Goal: Task Accomplishment & Management: Complete application form

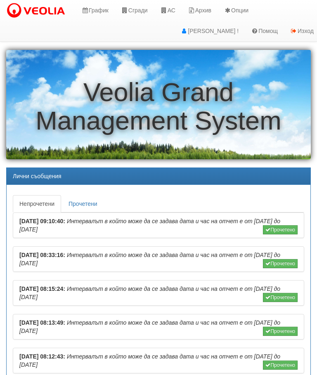
click at [128, 10] on icon at bounding box center [124, 10] width 7 height 6
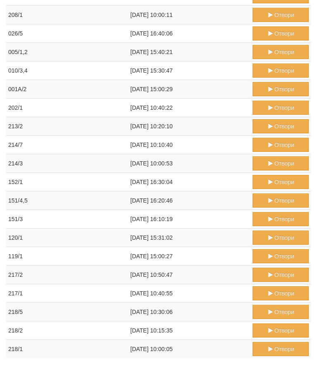
scroll to position [399, 0]
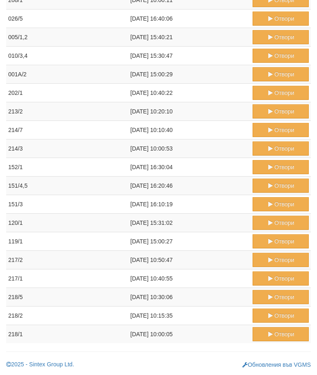
click at [275, 336] on button "Отвори" at bounding box center [280, 334] width 56 height 14
click at [274, 315] on button "Отвори" at bounding box center [280, 315] width 56 height 14
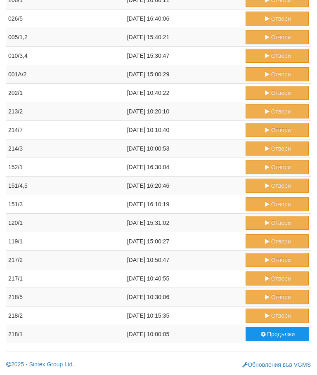
click at [273, 297] on button "Отвори" at bounding box center [276, 297] width 63 height 14
click at [271, 277] on button "Отвори" at bounding box center [276, 278] width 63 height 14
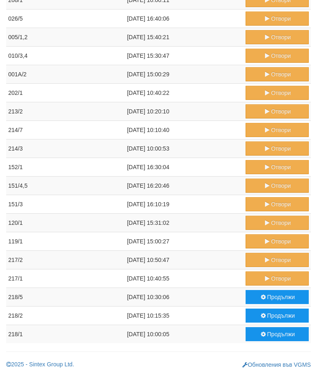
click at [292, 242] on button "Отвори" at bounding box center [276, 241] width 63 height 14
click at [273, 257] on button "Отвори" at bounding box center [276, 260] width 63 height 14
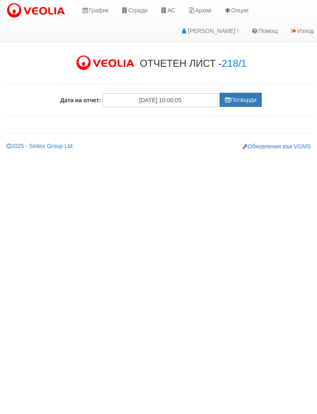
click at [231, 104] on button "Потвърди" at bounding box center [240, 100] width 42 height 14
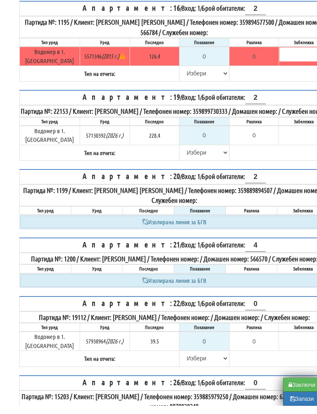
scroll to position [654, 0]
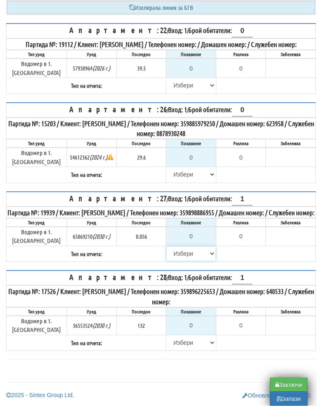
click at [171, 262] on select "[PERSON_NAME] Телефон Бележка Неосигурен достъп Самоотчет Служебно Дистанционен" at bounding box center [191, 262] width 49 height 14
select select "8cc75930-9bfd-e511-80be-8d5a1dced85a"
type input "0.056"
type input "0.000"
click at [179, 176] on select "[PERSON_NAME] Телефон Бележка Неосигурен достъп Самоотчет Служебно Дистанционен" at bounding box center [191, 183] width 49 height 14
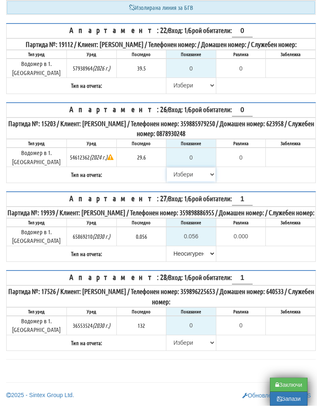
select select "8cc75930-9bfd-e511-80be-8d5a1dced85a"
type input "29.6"
type input "0.0"
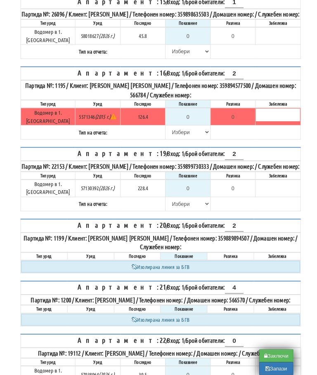
scroll to position [286, 0]
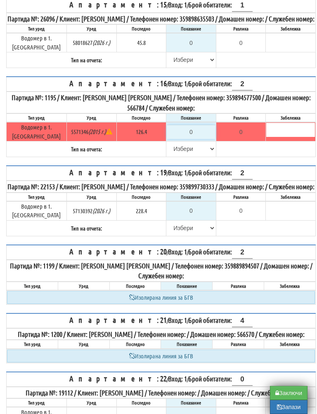
click at [191, 139] on input "0" at bounding box center [191, 132] width 49 height 14
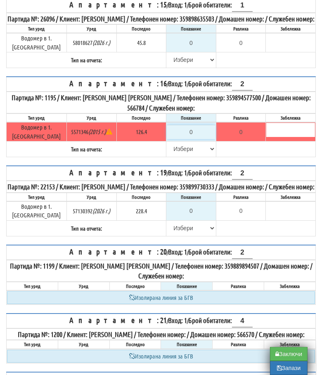
type input "1"
type input "-125.400"
type input "12"
type input "-114.400"
type input "126"
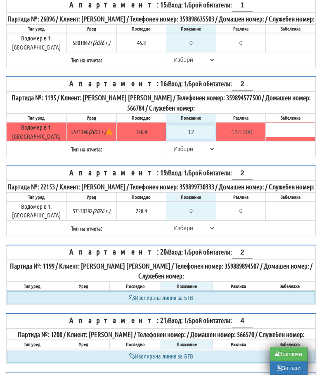
type input "-0.400"
type input "126.4"
type input "0.0"
type input "126.4"
click at [172, 156] on select "[PERSON_NAME] Телефон Бележка Неосигурен достъп Самоотчет Служебно Дистанционен" at bounding box center [191, 149] width 49 height 14
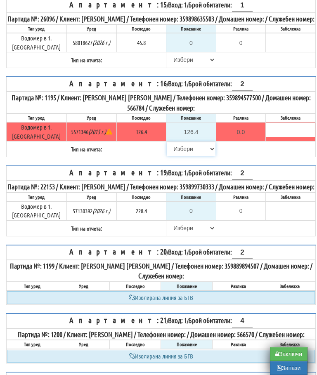
select select "89c75930-9bfd-e511-80be-8d5a1dced85a"
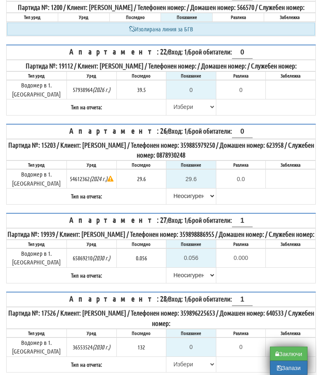
scroll to position [662, 0]
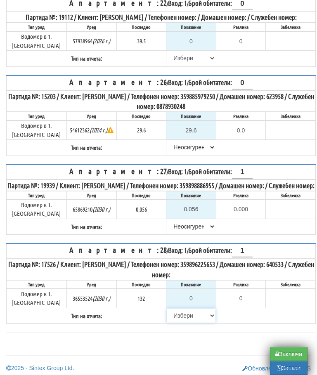
click at [172, 322] on select "[PERSON_NAME] Телефон Бележка Неосигурен достъп Самоотчет Служебно Дистанционен" at bounding box center [191, 315] width 49 height 14
select select "8cc75930-9bfd-e511-80be-8d5a1dced85a"
type input "132"
type input "0.000"
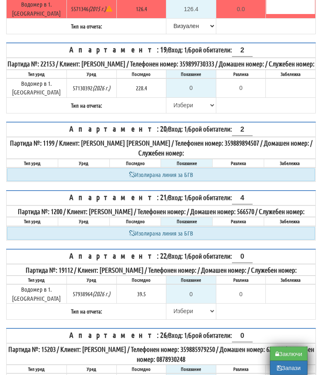
scroll to position [409, 0]
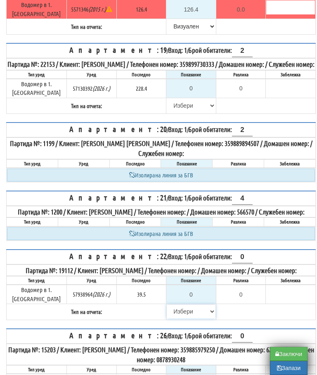
click at [173, 318] on select "[PERSON_NAME] Телефон Бележка Неосигурен достъп Самоотчет Служебно Дистанционен" at bounding box center [191, 311] width 49 height 14
select select "8cc75930-9bfd-e511-80be-8d5a1dced85a"
type input "39.5"
type input "0.0"
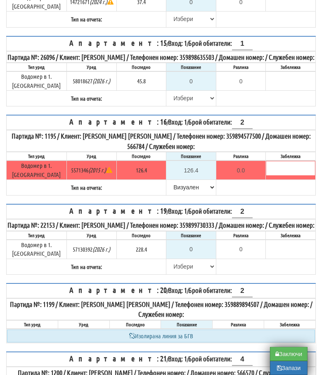
scroll to position [248, 0]
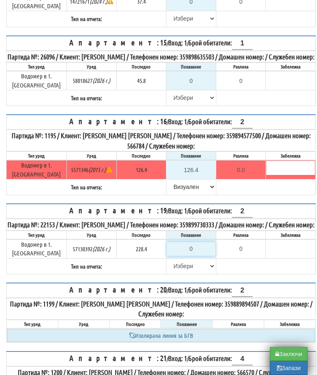
click at [193, 256] on input "0" at bounding box center [191, 249] width 49 height 14
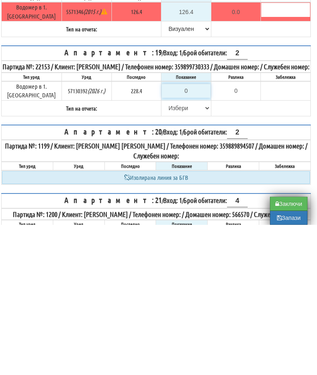
type input "2"
type input "-226.400"
type input "23"
type input "-205.400"
type input "232"
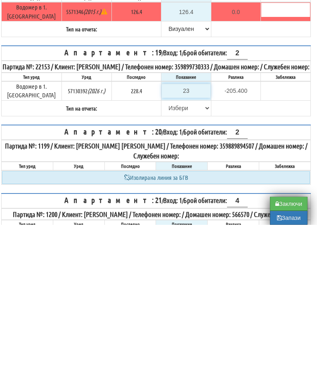
type input "3.600"
type input "232.3"
type input "3.9"
type input "232.3"
click at [167, 251] on select "[PERSON_NAME] Телефон Бележка Неосигурен достъп Самоотчет Служебно Дистанционен" at bounding box center [186, 258] width 49 height 14
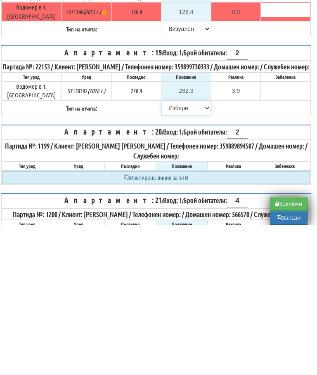
scroll to position [406, 5]
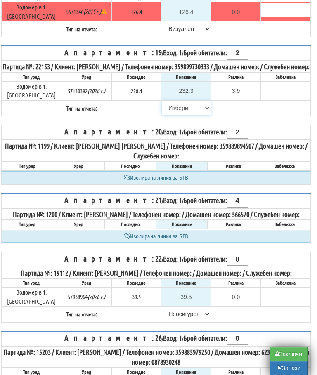
select select "89c75930-9bfd-e511-80be-8d5a1dced85a"
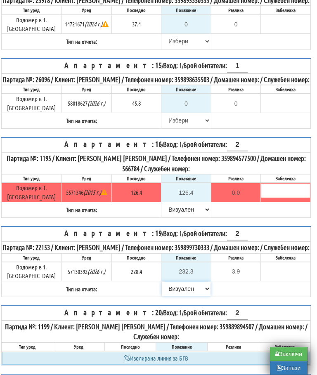
scroll to position [228, 5]
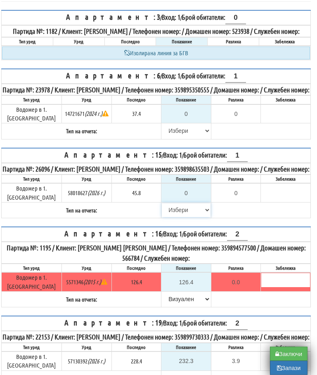
click at [166, 217] on select "[PERSON_NAME] Телефон Бележка Неосигурен достъп Самоотчет Служебно Дистанционен" at bounding box center [186, 210] width 49 height 14
select select "8cc75930-9bfd-e511-80be-8d5a1dced85a"
type input "45.8"
type input "0.0"
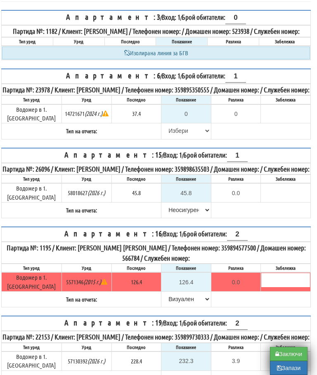
click at [230, 162] on input "1" at bounding box center [237, 156] width 21 height 12
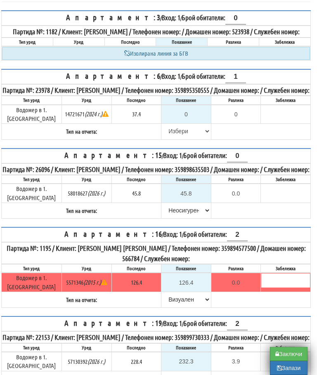
type input "0"
click at [263, 140] on table "Апартамент: 6 / Вход: 1 / Брой обитатели: 1 Партида №: 23978 / Клиент: ЗЛАТИНА …" at bounding box center [155, 104] width 309 height 71
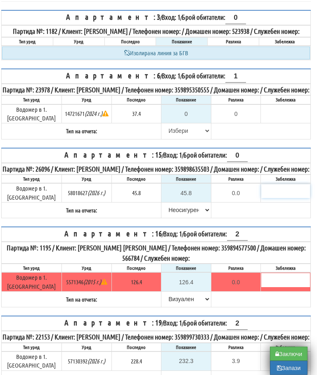
click at [268, 198] on input "text" at bounding box center [285, 191] width 49 height 14
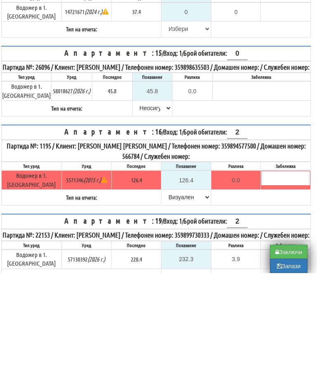
click at [235, 148] on table "Апартамент: 15 / Вход: 1 / Брой обитатели: 0 Партида №: 26096 / Клиент: ИВАН СП…" at bounding box center [155, 183] width 309 height 71
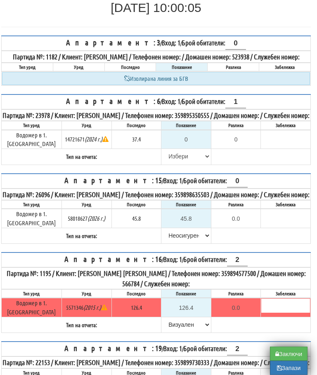
scroll to position [112, 5]
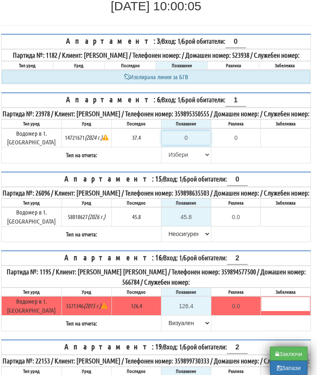
click at [190, 145] on input "0" at bounding box center [186, 138] width 49 height 14
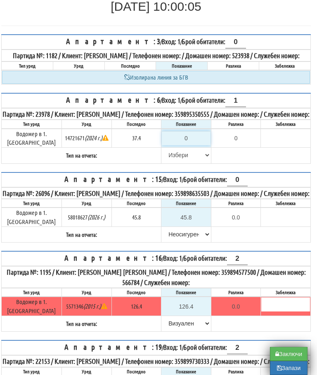
type input "3"
type input "-34.400"
type input "37"
type input "-0.400"
type input "37.4"
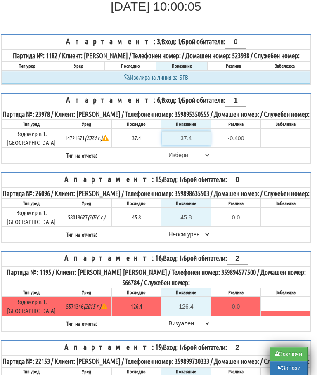
type input "0.0"
type input "37.4"
click at [166, 162] on select "[PERSON_NAME] Телефон Бележка Неосигурен достъп Самоотчет Служебно Дистанционен" at bounding box center [186, 155] width 49 height 14
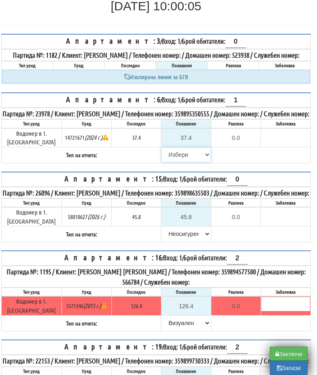
select select "8bc75930-9bfd-e511-80be-8d5a1dced85a"
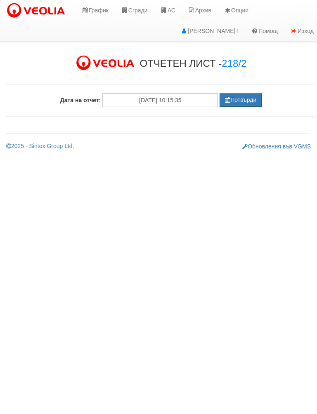
click at [249, 102] on button "Потвърди" at bounding box center [240, 100] width 42 height 14
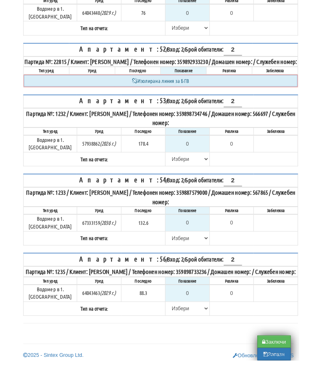
scroll to position [1184, 0]
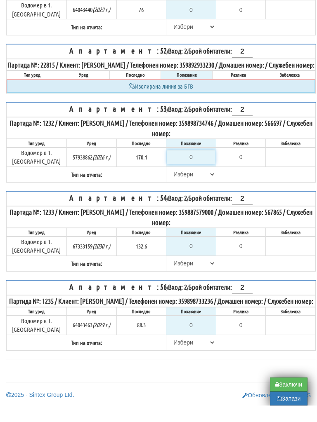
click at [196, 167] on input "0" at bounding box center [191, 174] width 49 height 14
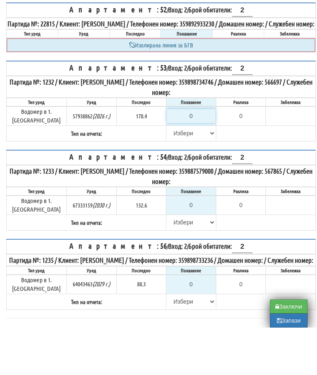
type input "1"
type input "-169.400"
type input "17"
type input "-153.400"
type input "170"
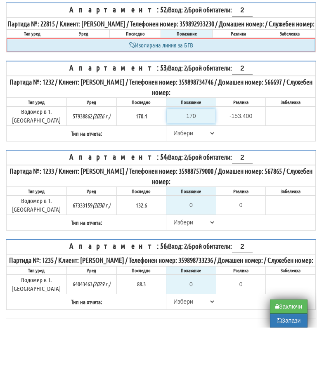
type input "-0.400"
type input "170.8"
type input "0.4"
type input "170.8"
click at [167, 174] on select "Избери Визуален Телефон Бележка Неосигурен достъп Самоотчет Служебно Дистанцион…" at bounding box center [191, 181] width 49 height 14
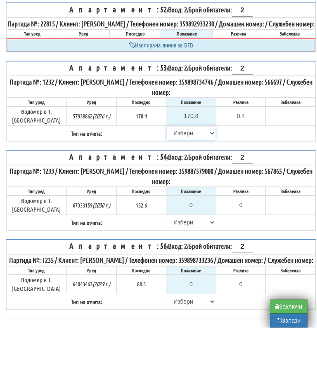
scroll to position [1231, 0]
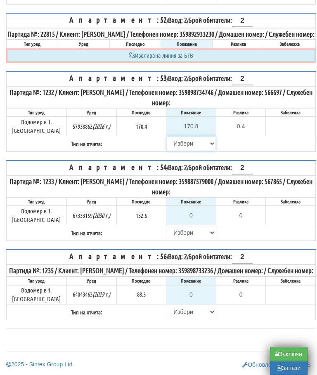
select select "89c75930-9bfd-e511-80be-8d5a1dced85a"
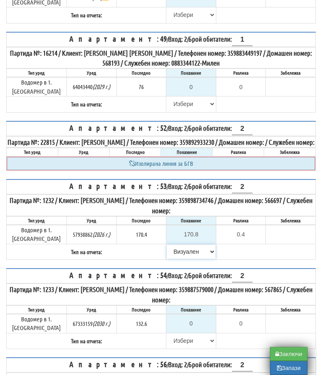
scroll to position [1110, 0]
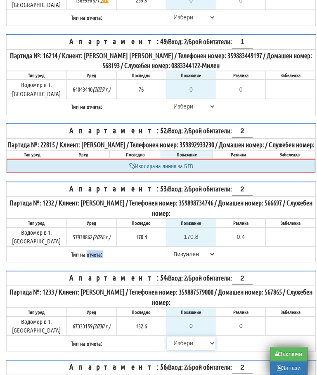
click at [177, 346] on select "[PERSON_NAME] Телефон Бележка Неосигурен достъп Самоотчет Служебно Дистанционен" at bounding box center [191, 343] width 49 height 14
select select "8cc75930-9bfd-e511-80be-8d5a1dced85a"
type input "132.6"
type input "0.0"
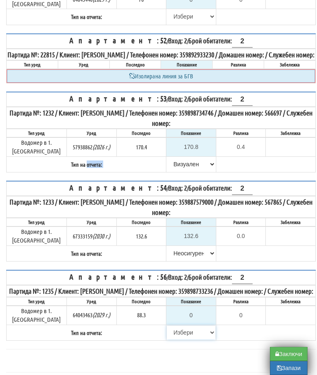
click at [169, 339] on select "[PERSON_NAME] Телефон Бележка Неосигурен достъп Самоотчет Служебно Дистанционен" at bounding box center [191, 332] width 49 height 14
select select "8cc75930-9bfd-e511-80be-8d5a1dced85a"
type input "88.3"
type input "0.0"
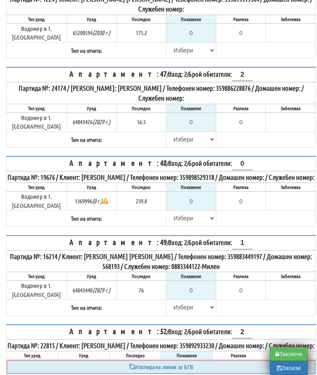
scroll to position [902, 0]
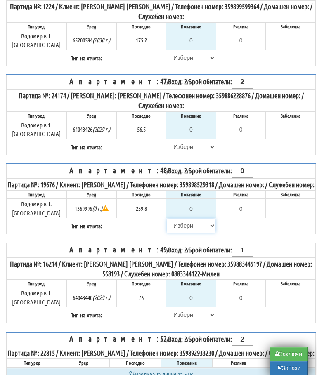
click at [168, 231] on select "[PERSON_NAME] Телефон Бележка Неосигурен достъп Самоотчет Служебно Дистанционен" at bounding box center [191, 226] width 49 height 14
select select "8cc75930-9bfd-e511-80be-8d5a1dced85a"
type input "239.8"
type input "0.0"
click at [197, 300] on input "0" at bounding box center [191, 298] width 49 height 14
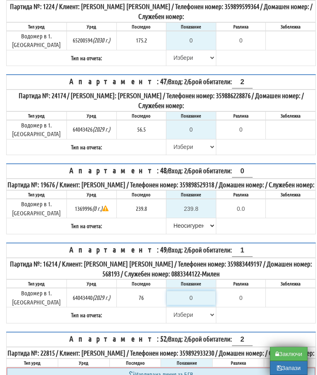
scroll to position [946, 5]
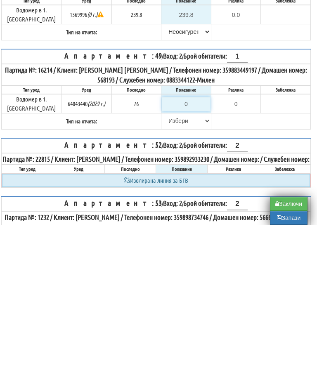
type input "7"
type input "-69.000"
type input "77"
type input "1.000"
type input "77.5"
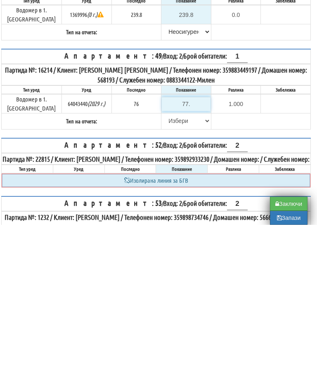
type input "1.500"
type input "77.5"
click at [168, 264] on select "[PERSON_NAME] Телефон Бележка Неосигурен достъп Самоотчет Служебно Дистанционен" at bounding box center [186, 271] width 49 height 14
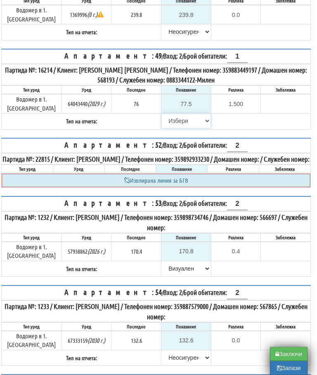
select select "89c75930-9bfd-e511-80be-8d5a1dced85a"
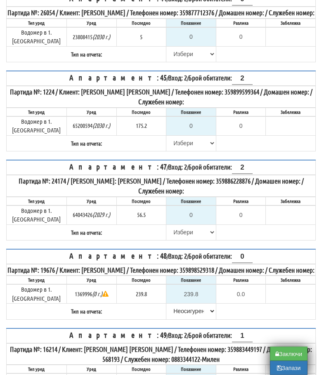
scroll to position [814, 0]
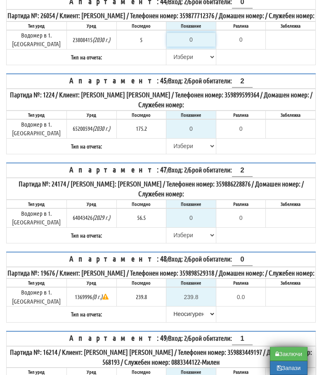
click at [193, 47] on input "0" at bounding box center [191, 40] width 49 height 14
type input "5"
type input "0.000"
type input "5"
click at [171, 64] on select "[PERSON_NAME] Телефон Бележка Неосигурен достъп Самоотчет Служебно Дистанционен" at bounding box center [191, 57] width 49 height 14
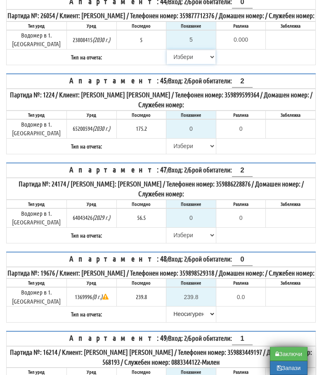
select select "8ac75930-9bfd-e511-80be-8d5a1dced85a"
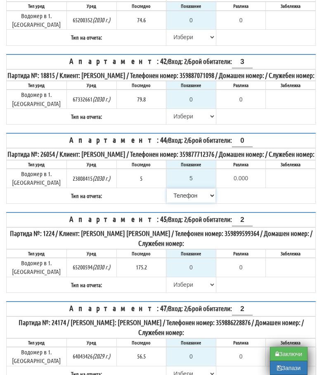
scroll to position [666, 0]
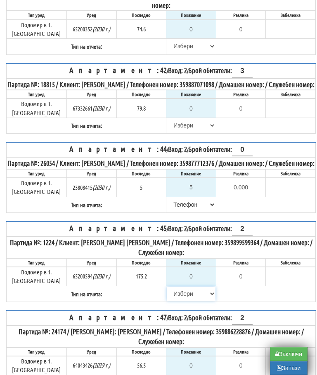
click at [170, 301] on select "[PERSON_NAME] Телефон Бележка Неосигурен достъп Самоотчет Служебно Дистанционен" at bounding box center [191, 294] width 49 height 14
select select "8cc75930-9bfd-e511-80be-8d5a1dced85a"
type input "175.2"
type input "0.0"
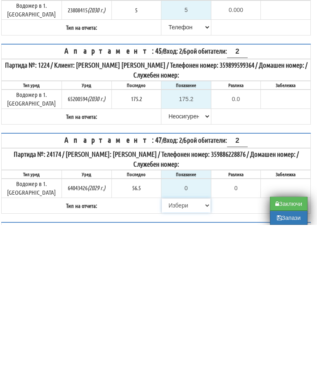
click at [165, 348] on select "[PERSON_NAME] Телефон Бележка Неосигурен достъп Самоотчет Служебно Дистанционен" at bounding box center [186, 355] width 49 height 14
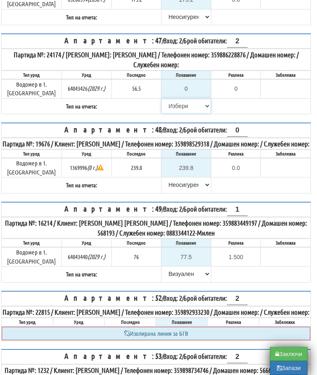
select select "8cc75930-9bfd-e511-80be-8d5a1dced85a"
type input "56.5"
type input "0.0"
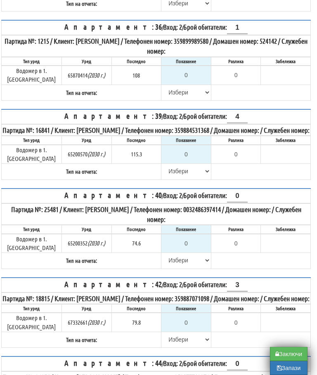
scroll to position [451, 5]
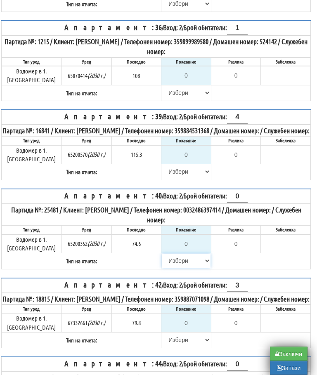
click at [167, 266] on select "[PERSON_NAME] Телефон Бележка Неосигурен достъп Самоотчет Служебно Дистанционен" at bounding box center [186, 261] width 49 height 14
select select "8cc75930-9bfd-e511-80be-8d5a1dced85a"
type input "74.6"
type input "0.0"
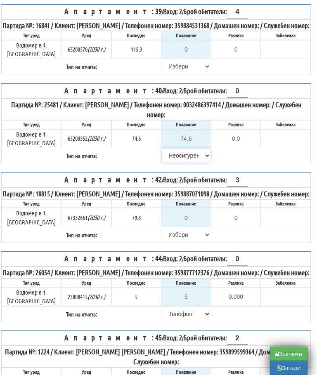
scroll to position [558, 5]
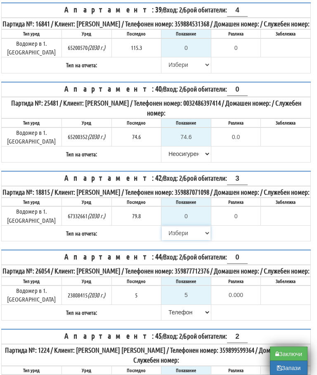
click at [170, 240] on select "[PERSON_NAME] Телефон Бележка Неосигурен достъп Самоотчет Служебно Дистанционен" at bounding box center [186, 233] width 49 height 14
select select "8cc75930-9bfd-e511-80be-8d5a1dced85a"
type input "79.8"
type input "0.0"
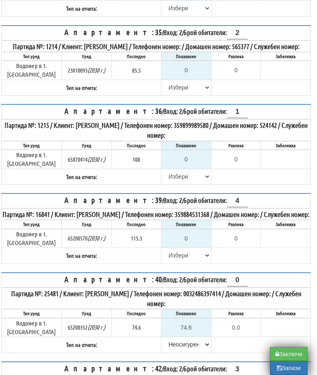
scroll to position [368, 5]
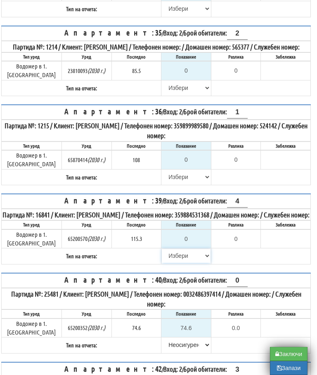
click at [172, 263] on select "[PERSON_NAME] Телефон Бележка Неосигурен достъп Самоотчет Служебно Дистанционен" at bounding box center [186, 256] width 49 height 14
select select "8cc75930-9bfd-e511-80be-8d5a1dced85a"
type input "115.3"
type input "0.0"
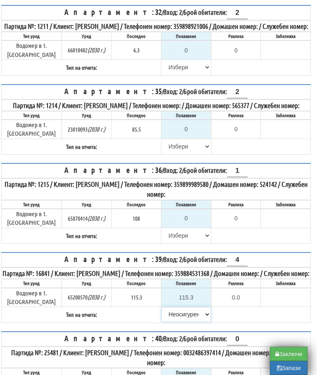
scroll to position [309, 4]
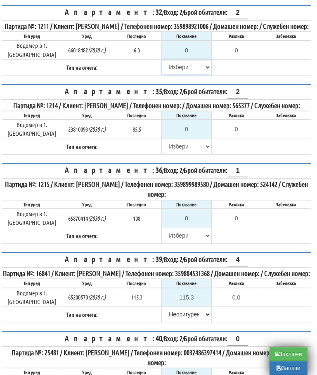
click at [169, 73] on select "[PERSON_NAME] Телефон Бележка Неосигурен достъп Самоотчет Служебно Дистанционен" at bounding box center [186, 67] width 49 height 14
select select "8cc75930-9bfd-e511-80be-8d5a1dced85a"
type input "6.3"
type input "0.0"
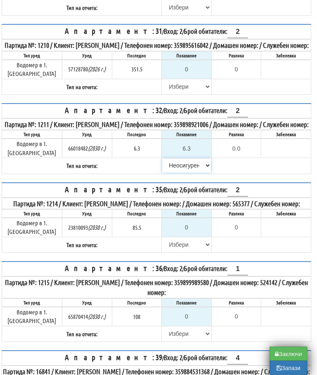
scroll to position [201, 4]
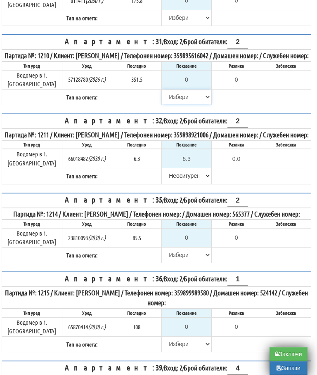
click at [171, 98] on select "[PERSON_NAME] Телефон Бележка Неосигурен достъп Самоотчет Служебно Дистанционен" at bounding box center [186, 97] width 49 height 14
select select "8cc75930-9bfd-e511-80be-8d5a1dced85a"
type input "351.5"
type input "0.0"
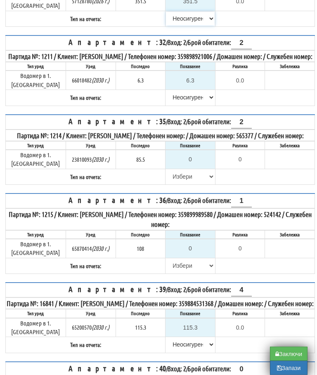
scroll to position [270, 1]
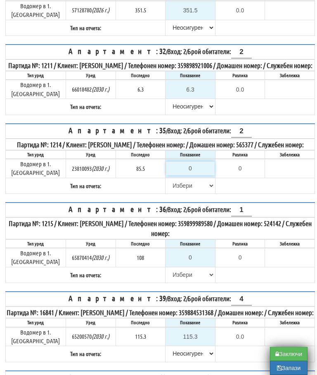
click at [185, 175] on input "0" at bounding box center [190, 168] width 49 height 14
type input "9"
type input "-76.500"
type input "91"
type input "5.500"
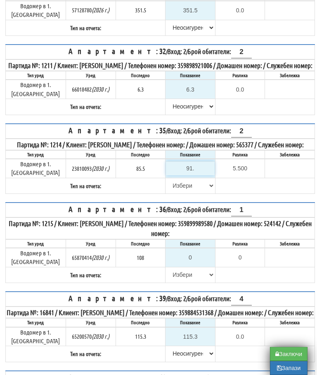
type input "91.3"
type input "5.8"
type input "91.3"
click at [171, 193] on select "[PERSON_NAME] Телефон Бележка Неосигурен достъп Самоотчет Служебно Дистанционен" at bounding box center [190, 186] width 49 height 14
select select "89c75930-9bfd-e511-80be-8d5a1dced85a"
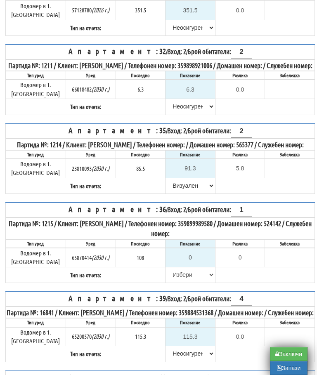
click at [288, 371] on button "Запази" at bounding box center [289, 368] width 38 height 14
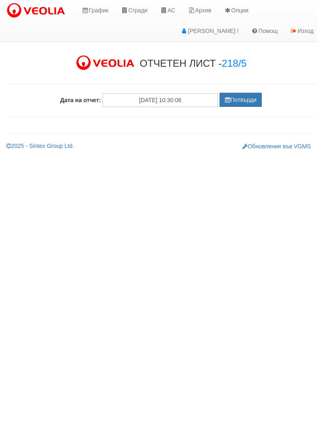
click at [242, 105] on button "Потвърди" at bounding box center [240, 100] width 42 height 14
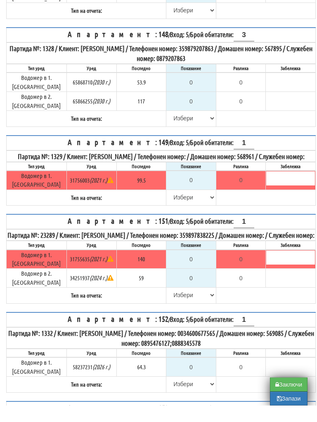
scroll to position [639, 0]
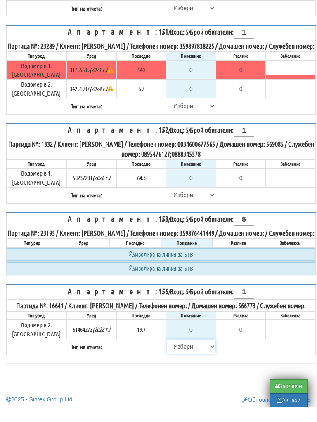
click at [172, 355] on select "[PERSON_NAME] Телефон Бележка Неосигурен достъп Самоотчет Служебно Дистанционен" at bounding box center [191, 362] width 49 height 14
select select "8cc75930-9bfd-e511-80be-8d5a1dced85a"
type input "19.7"
type input "0.0"
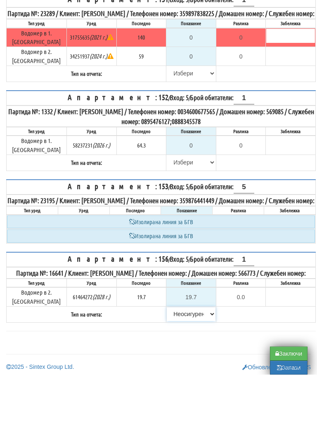
click at [182, 355] on select "[PERSON_NAME] Телефон Бележка Неосигурен достъп Самоотчет Служебно Дистанционен" at bounding box center [191, 362] width 49 height 14
select select "89c75930-9bfd-e511-80be-8d5a1dced85a"
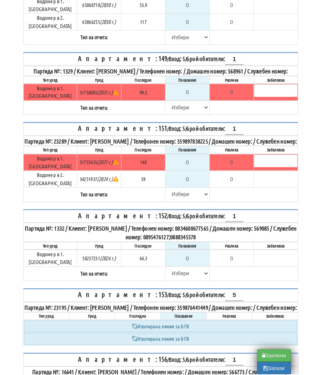
scroll to position [543, 0]
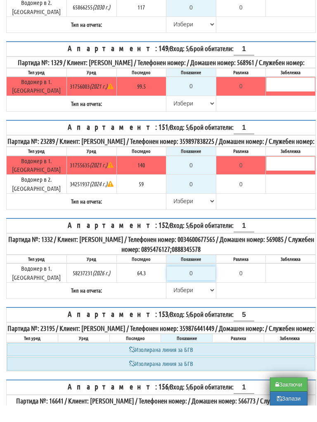
click at [190, 283] on input "0" at bounding box center [191, 290] width 49 height 14
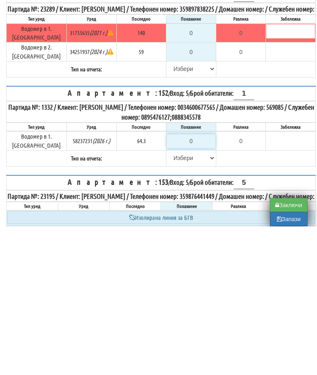
scroll to position [556, 5]
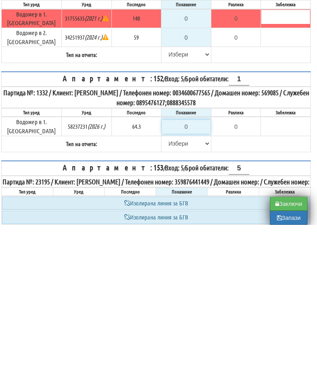
type input "6"
type input "-58.300"
type input "64"
type input "-0.300"
type input "64.9"
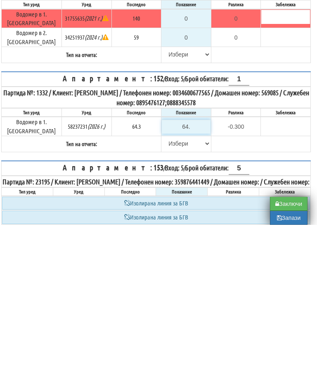
type input "0.6"
type input "64.9"
click at [170, 287] on select "[PERSON_NAME] Телефон Бележка Неосигурен достъп Самоотчет Служебно Дистанционен" at bounding box center [186, 294] width 49 height 14
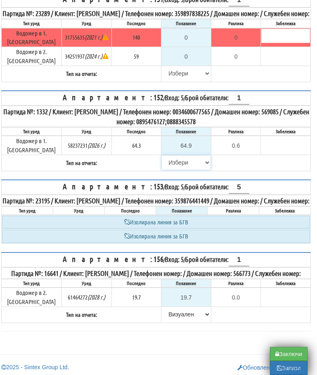
select select "89c75930-9bfd-e511-80be-8d5a1dced85a"
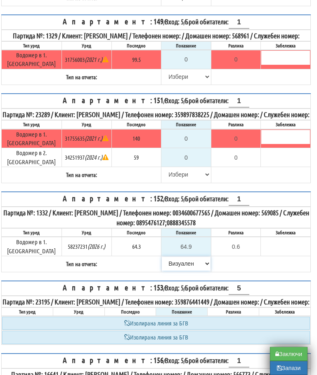
scroll to position [585, 5]
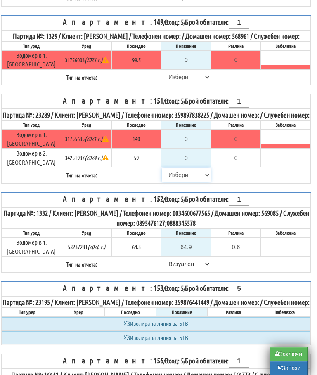
click at [170, 168] on select "[PERSON_NAME] Телефон Бележка Неосигурен достъп Самоотчет Служебно Дистанционен" at bounding box center [186, 175] width 49 height 14
select select "8cc75930-9bfd-e511-80be-8d5a1dced85a"
type input "140"
type input "0.000"
type input "59"
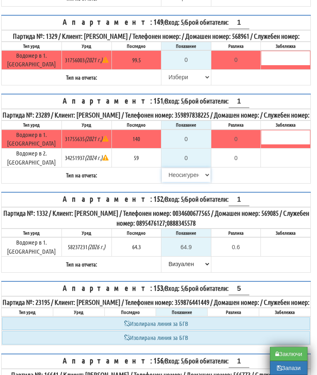
type input "0.000"
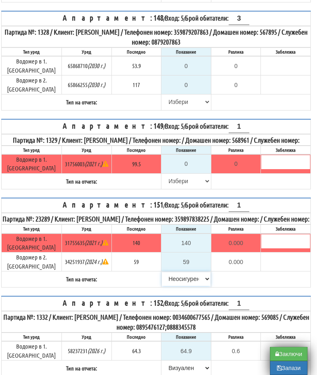
scroll to position [479, 5]
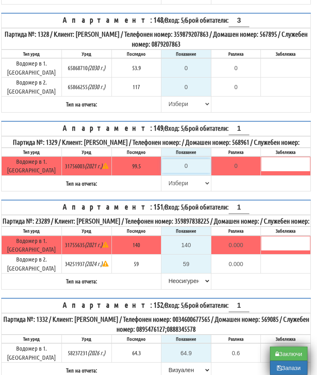
click at [189, 159] on input "0" at bounding box center [186, 166] width 49 height 14
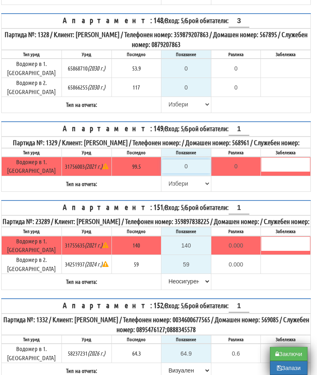
type input "1"
type input "-98.500"
type input "10"
type input "-89.500"
type input "100"
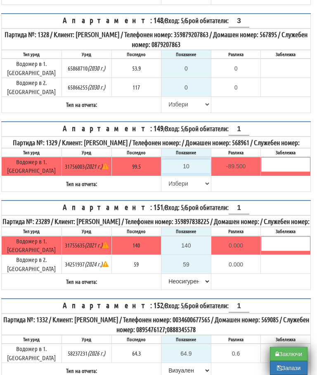
type input "0.500"
type input "100"
click at [175, 176] on select "[PERSON_NAME] Телефон Бележка Неосигурен достъп Самоотчет Служебно Дистанционен" at bounding box center [186, 183] width 49 height 14
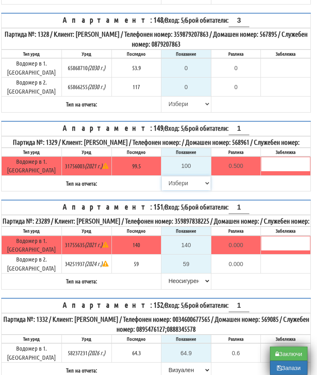
select select "89c75930-9bfd-e511-80be-8d5a1dced85a"
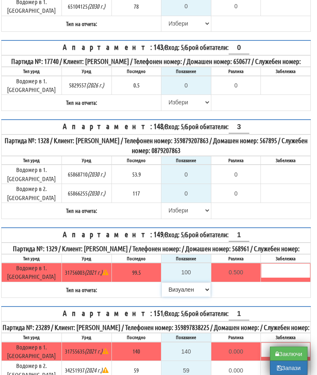
scroll to position [374, 5]
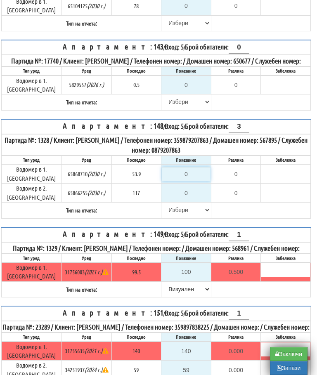
click at [186, 167] on input "0" at bounding box center [186, 174] width 49 height 14
type input "5"
type input "-48.900"
type input "54"
type input "0.100"
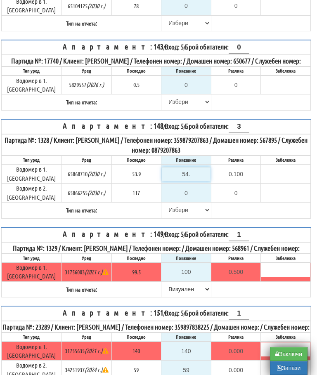
type input "54.6"
type input "0.7"
type input "54.6"
click at [188, 186] on input "0" at bounding box center [186, 193] width 49 height 14
type input "1"
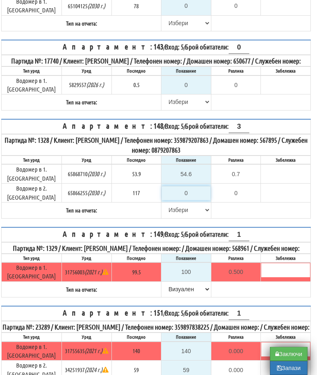
type input "-116.000"
type input "11"
type input "-106.000"
type input "117"
type input "0.000"
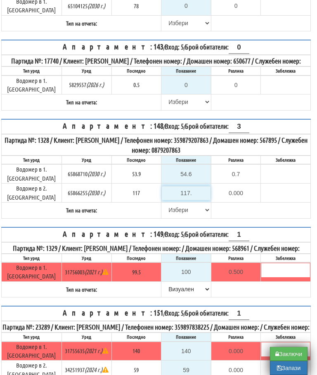
type input "117.8"
type input "0.800"
type input "117.8"
click at [163, 203] on select "[PERSON_NAME] Телефон Бележка Неосигурен достъп Самоотчет Служебно Дистанционен" at bounding box center [186, 210] width 49 height 14
select select "89c75930-9bfd-e511-80be-8d5a1dced85a"
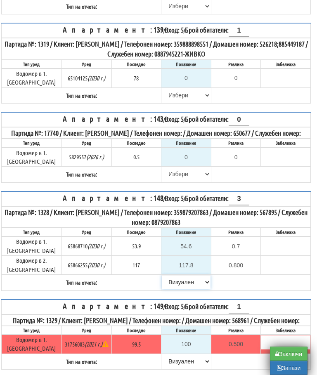
scroll to position [301, 5]
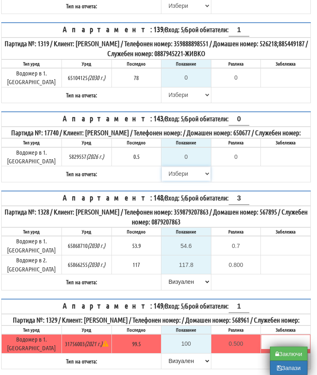
click at [168, 167] on select "[PERSON_NAME] Телефон Бележка Неосигурен достъп Самоотчет Служебно Дистанционен" at bounding box center [186, 174] width 49 height 14
select select "8cc75930-9bfd-e511-80be-8d5a1dced85a"
type input "0.5"
type input "0.0"
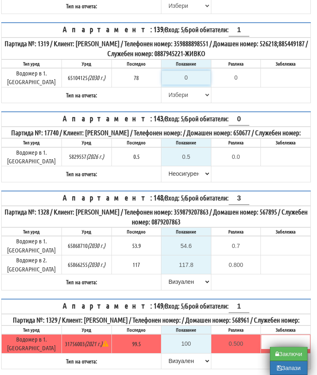
click at [179, 71] on input "0" at bounding box center [186, 78] width 49 height 14
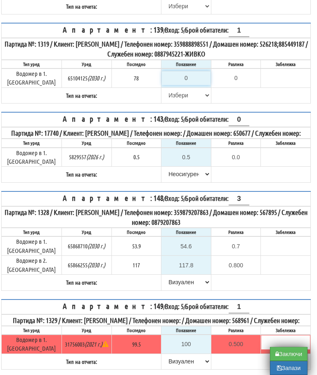
type input "7"
type input "-71.000"
type input "79"
type input "1.000"
type input "79"
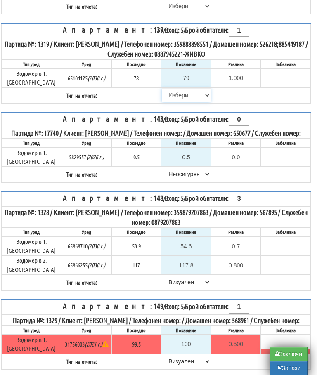
click at [168, 88] on select "[PERSON_NAME] Телефон Бележка Неосигурен достъп Самоотчет Служебно Дистанционен" at bounding box center [186, 95] width 49 height 14
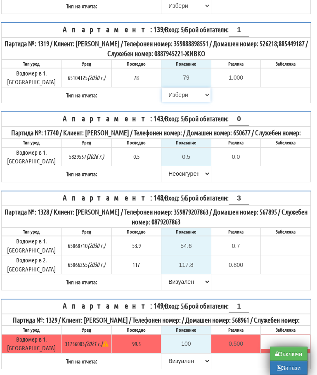
select select "8bc75930-9bfd-e511-80be-8d5a1dced85a"
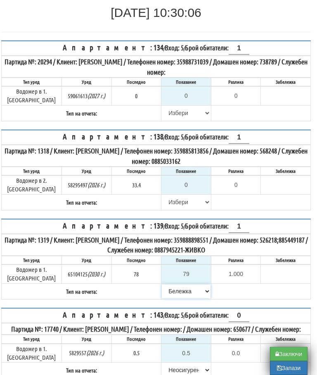
scroll to position [107, 5]
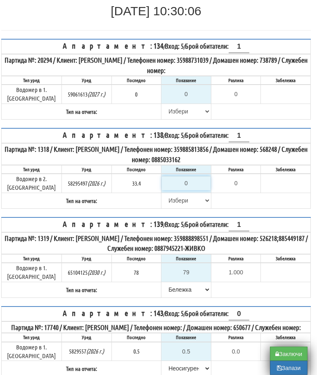
click at [191, 176] on input "0" at bounding box center [186, 183] width 49 height 14
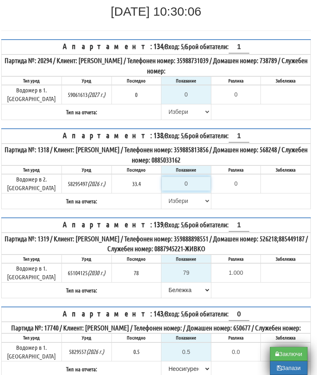
type input "3"
type input "-30.400"
type input "35"
type input "1.600"
type input "35.4"
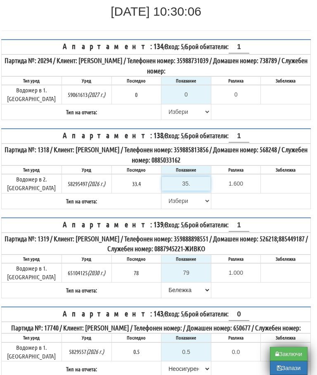
type input "2.0"
type input "35.4"
click at [166, 194] on select "[PERSON_NAME] Телефон Бележка Неосигурен достъп Самоотчет Служебно Дистанционен" at bounding box center [186, 201] width 49 height 14
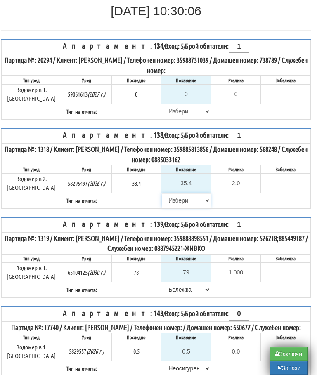
select select "8bc75930-9bfd-e511-80be-8d5a1dced85a"
click at [165, 107] on select "[PERSON_NAME] Телефон Бележка Неосигурен достъп Самоотчет Служебно Дистанционен" at bounding box center [186, 111] width 49 height 14
select select "8cc75930-9bfd-e511-80be-8d5a1dced85a"
type input "0.000"
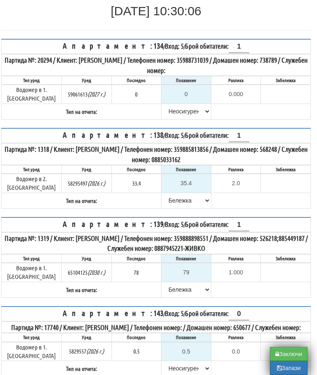
click at [288, 371] on button "Запази" at bounding box center [289, 368] width 38 height 14
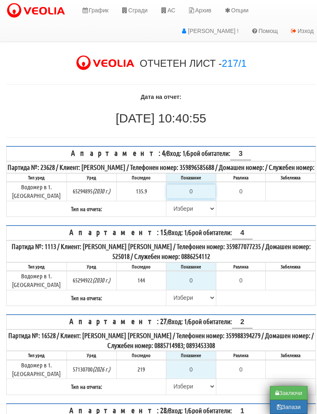
click at [190, 197] on input "0" at bounding box center [191, 191] width 49 height 14
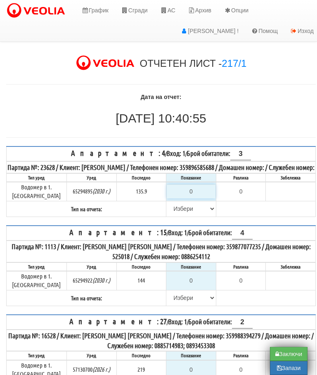
type input "1"
type input "-134.900"
type input "13"
type input "-122.900"
type input "135"
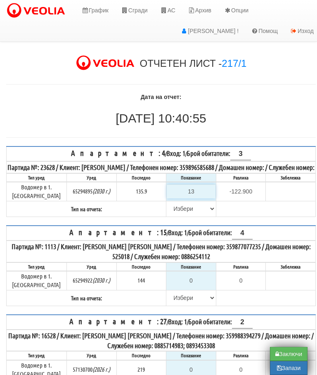
type input "-0.900"
type input "135.9"
type input "0.0"
type input "135.9"
click at [175, 213] on select "[PERSON_NAME] Телефон Бележка Неосигурен достъп Самоотчет Служебно Дистанционен" at bounding box center [191, 209] width 49 height 14
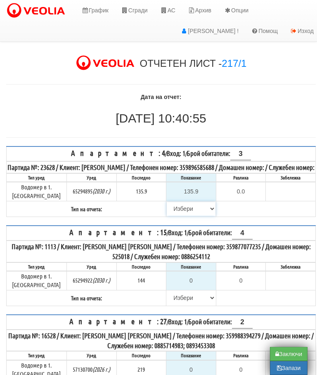
scroll to position [102, 5]
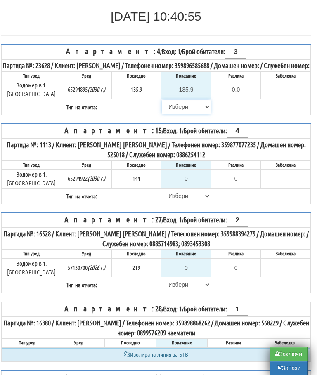
select select "8ac75930-9bfd-e511-80be-8d5a1dced85a"
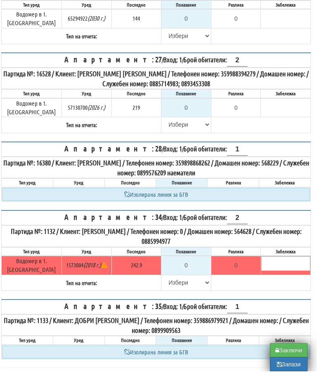
scroll to position [289, 5]
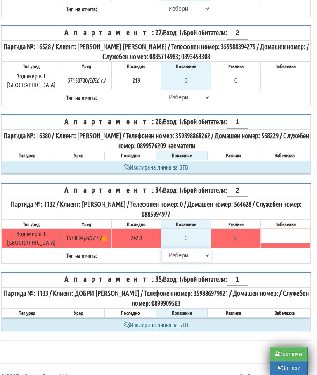
click at [175, 249] on select "[PERSON_NAME] Телефон Бележка Неосигурен достъп Самоотчет Служебно Дистанционен" at bounding box center [186, 255] width 49 height 14
select select "8cc75930-9bfd-e511-80be-8d5a1dced85a"
type input "242.9"
type input "0.0"
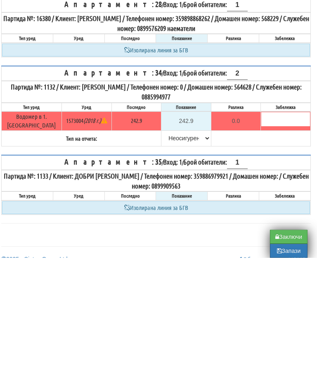
click at [263, 136] on form "Апартамент: 4 / Вход: 1 / Брой обитатели: 3 Партида №: 23628 / Клиент: ИЛИЯН ВЕ…" at bounding box center [155, 99] width 309 height 484
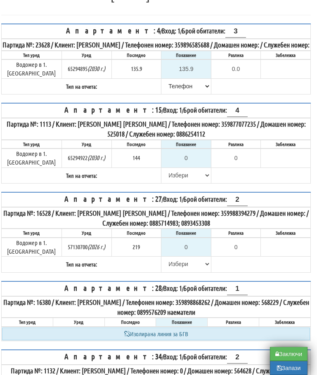
scroll to position [96, 5]
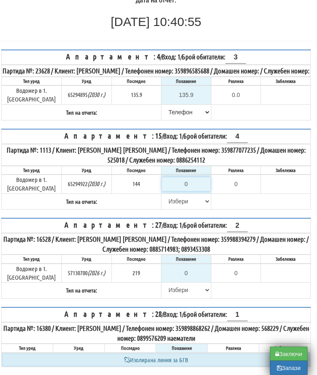
click at [190, 183] on input "0" at bounding box center [186, 184] width 49 height 14
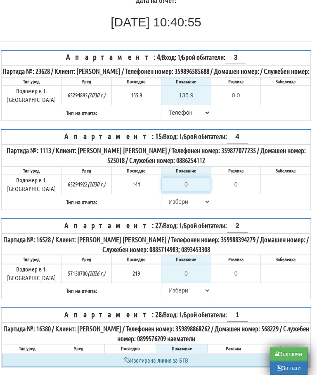
type input "1"
type input "-143.000"
type input "14"
type input "-130.000"
type input "147"
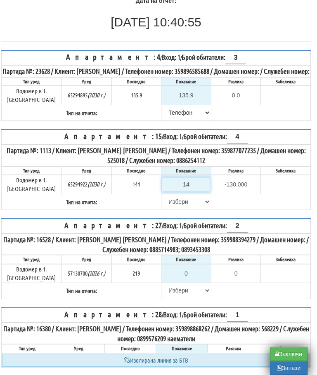
type input "3.000"
type input "147"
click at [164, 202] on select "[PERSON_NAME] Телефон Бележка Неосигурен достъп Самоотчет Служебно Дистанционен" at bounding box center [186, 202] width 49 height 14
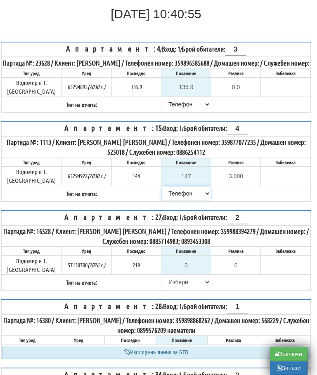
scroll to position [88, 5]
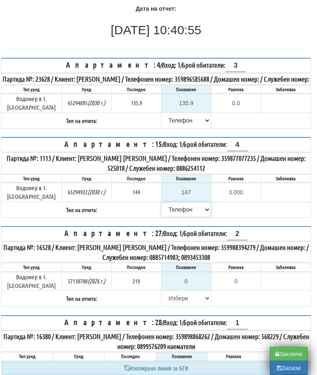
click at [169, 207] on select "[PERSON_NAME] Телефон Бележка Неосигурен достъп Самоотчет Служебно Дистанционен" at bounding box center [186, 209] width 49 height 14
select select "89c75930-9bfd-e511-80be-8d5a1dced85a"
click at [281, 371] on button "Запази" at bounding box center [289, 368] width 38 height 14
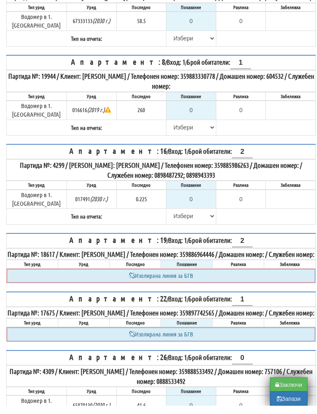
scroll to position [163, 0]
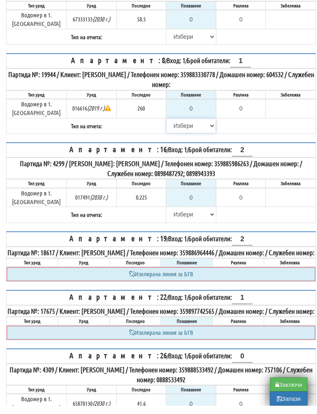
click at [167, 128] on select "[PERSON_NAME] Телефон Бележка Неосигурен достъп Самоотчет Служебно Дистанционен" at bounding box center [191, 134] width 49 height 14
select select "8cc75930-9bfd-e511-80be-8d5a1dced85a"
type input "260"
type input "0.000"
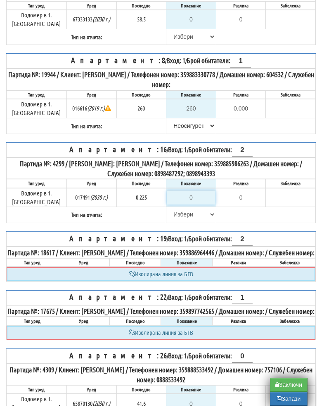
click at [192, 199] on input "0" at bounding box center [191, 206] width 49 height 14
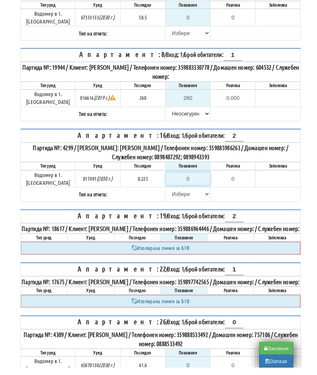
scroll to position [163, 0]
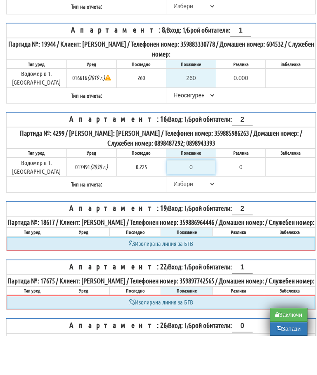
type input "-0.225"
type input "0.2"
type input "-0.025"
type input "0.22"
type input "-0.005"
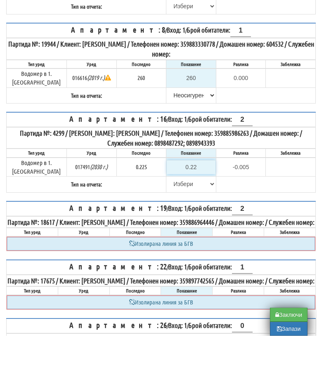
type input "0.225"
type input "0.000"
type input "0.225"
click at [174, 216] on select "[PERSON_NAME] Телефон Бележка Неосигурен достъп Самоотчет Служебно Дистанционен" at bounding box center [191, 223] width 49 height 14
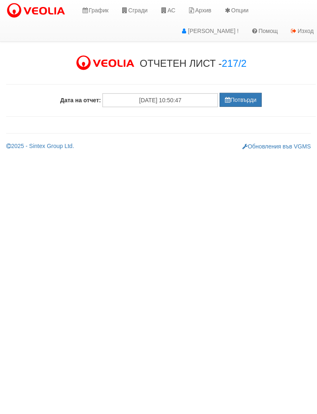
click at [242, 99] on button "Потвърди" at bounding box center [240, 100] width 42 height 14
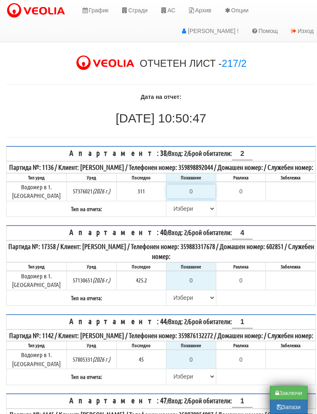
click at [196, 198] on input "0" at bounding box center [191, 191] width 49 height 14
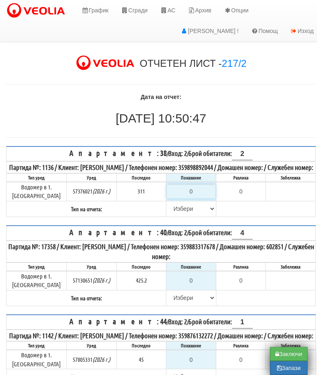
type input "3"
type input "-308.000"
type input "31"
type input "-280.000"
type input "312"
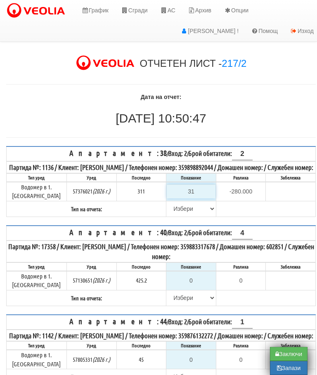
type input "1.000"
type input "312"
click at [172, 212] on select "[PERSON_NAME] Телефон Бележка Неосигурен достъп Самоотчет Служебно Дистанционен" at bounding box center [191, 209] width 49 height 14
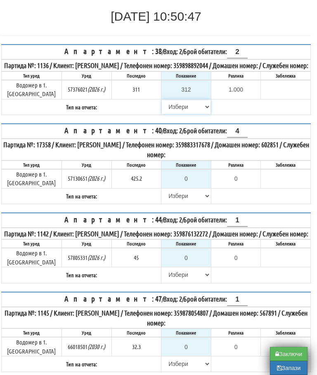
select select "8bc75930-9bfd-e511-80be-8d5a1dced85a"
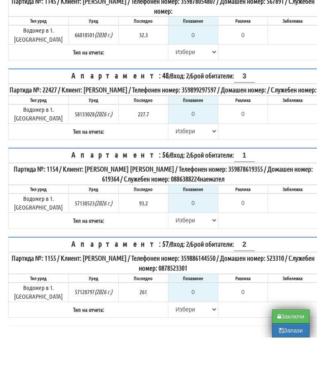
scroll to position [407, 0]
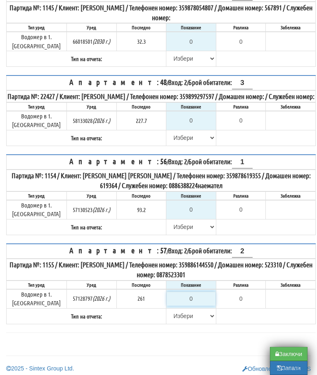
click at [194, 302] on input "0" at bounding box center [191, 299] width 49 height 14
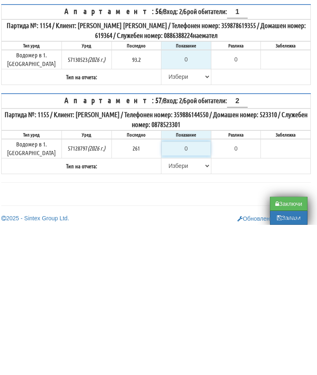
type input "2"
type input "-259.000"
type input "26"
type input "-235.000"
type input "263"
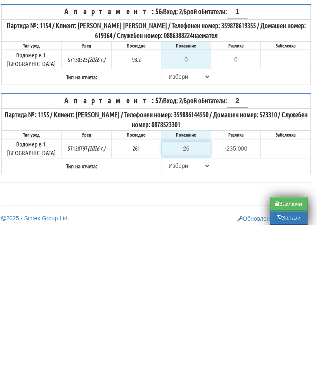
type input "2.000"
type input "263.3"
type input "2.300"
type input "263.3"
click at [165, 309] on select "[PERSON_NAME] Телефон Бележка Неосигурен достъп Самоотчет Служебно Дистанционен" at bounding box center [186, 316] width 49 height 14
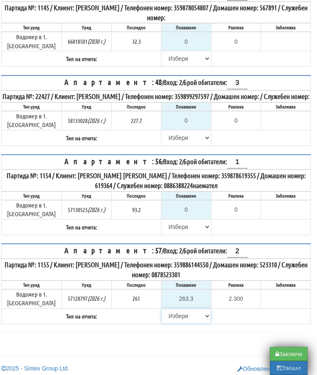
select select "89c75930-9bfd-e511-80be-8d5a1dced85a"
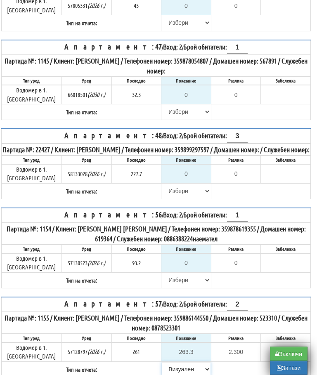
scroll to position [346, 5]
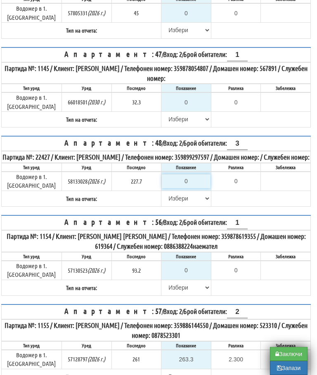
click at [189, 183] on input "0" at bounding box center [186, 181] width 49 height 14
type input "2"
type input "-225.700"
type input "22"
type input "-205.700"
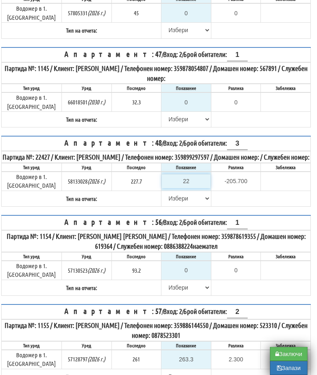
type input "229"
type input "1.300"
type input "229.5"
type input "1.8"
type input "229.5"
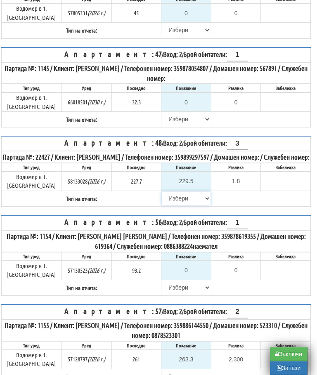
click at [165, 202] on select "[PERSON_NAME] Телефон Бележка Неосигурен достъп Самоотчет Служебно Дистанционен" at bounding box center [186, 198] width 49 height 14
select select "89c75930-9bfd-e511-80be-8d5a1dced85a"
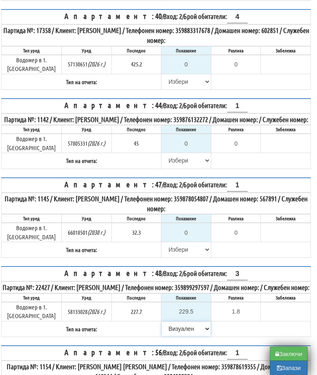
scroll to position [216, 5]
click at [172, 249] on select "[PERSON_NAME] Телефон Бележка Неосигурен достъп Самоотчет Служебно Дистанционен" at bounding box center [186, 249] width 49 height 14
select select "8cc75930-9bfd-e511-80be-8d5a1dced85a"
type input "32.3"
type input "0.0"
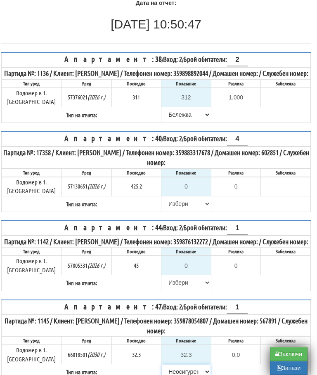
scroll to position [94, 5]
click at [188, 270] on input "0" at bounding box center [186, 266] width 49 height 14
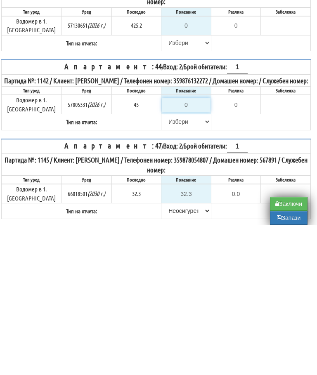
type input "4"
type input "-41.000"
type input "45"
type input "0.000"
type input "45"
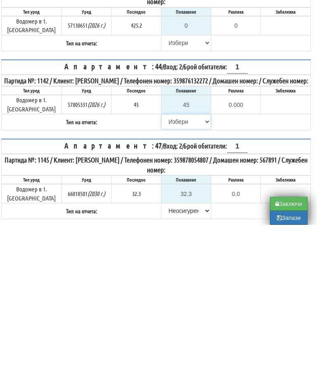
click at [162, 265] on select "[PERSON_NAME] Телефон Бележка Неосигурен достъп Самоотчет Служебно Дистанционен" at bounding box center [186, 272] width 49 height 14
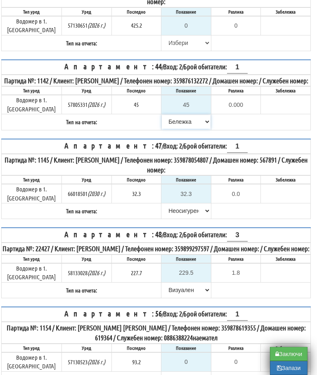
click at [172, 125] on select "[PERSON_NAME] Телефон Бележка Неосигурен достъп Самоотчет Служебно Дистанционен" at bounding box center [186, 122] width 49 height 14
click at [170, 128] on select "[PERSON_NAME] Телефон Бележка Неосигурен достъп Самоотчет Служебно Дистанционен" at bounding box center [186, 122] width 49 height 14
select select "8ac75930-9bfd-e511-80be-8d5a1dced85a"
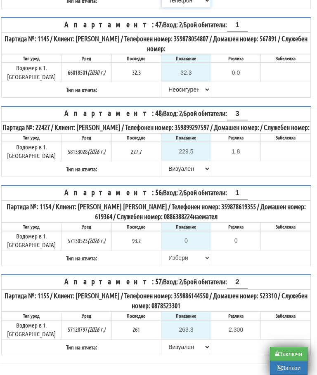
scroll to position [407, 5]
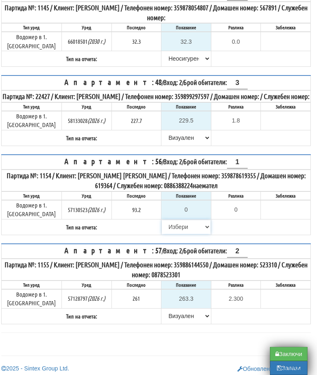
click at [169, 228] on select "[PERSON_NAME] Телефон Бележка Неосигурен достъп Самоотчет Служебно Дистанционен" at bounding box center [186, 227] width 49 height 14
select select "8cc75930-9bfd-e511-80be-8d5a1dced85a"
type input "93.2"
type input "0.0"
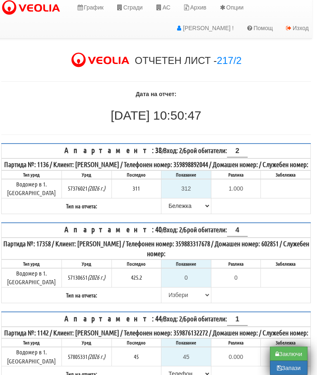
scroll to position [0, 5]
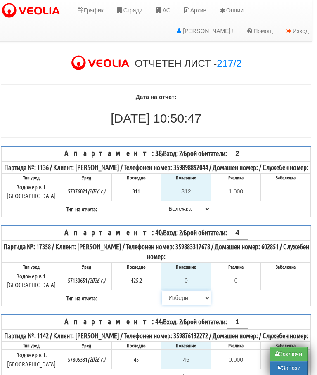
click at [170, 301] on select "[PERSON_NAME] Телефон Бележка Неосигурен достъп Самоотчет Служебно Дистанционен" at bounding box center [186, 298] width 49 height 14
select select "8cc75930-9bfd-e511-80be-8d5a1dced85a"
type input "425.2"
type input "0.0"
